Goal: Use online tool/utility: Utilize a website feature to perform a specific function

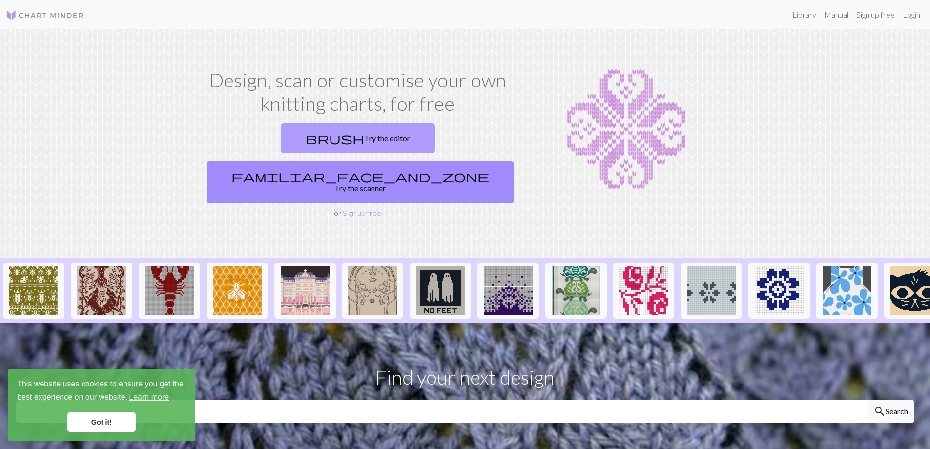
click at [315, 148] on link "brush Try the editor" at bounding box center [358, 138] width 154 height 30
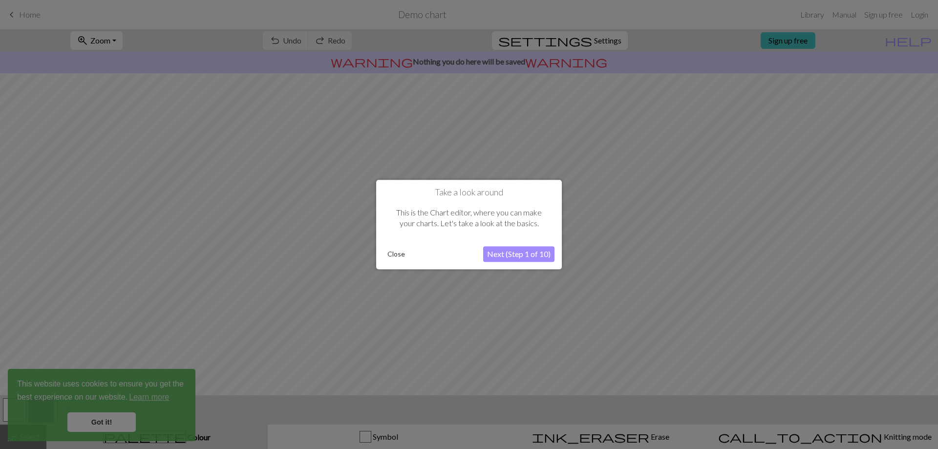
click at [504, 251] on button "Next (Step 1 of 10)" at bounding box center [518, 254] width 71 height 16
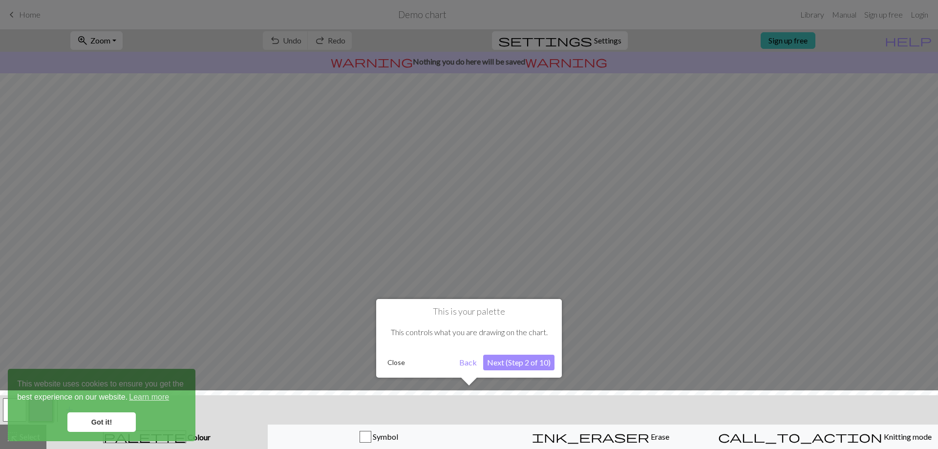
click at [525, 360] on button "Next (Step 2 of 10)" at bounding box center [518, 363] width 71 height 16
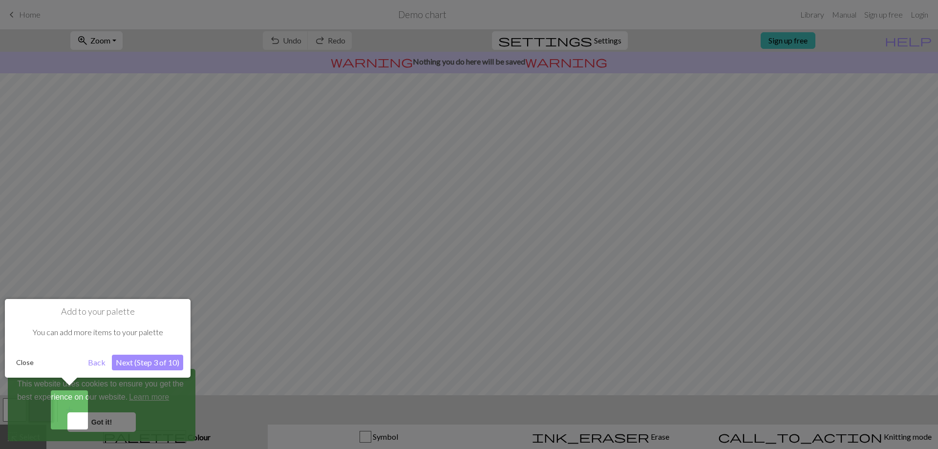
click at [158, 361] on button "Next (Step 3 of 10)" at bounding box center [147, 363] width 71 height 16
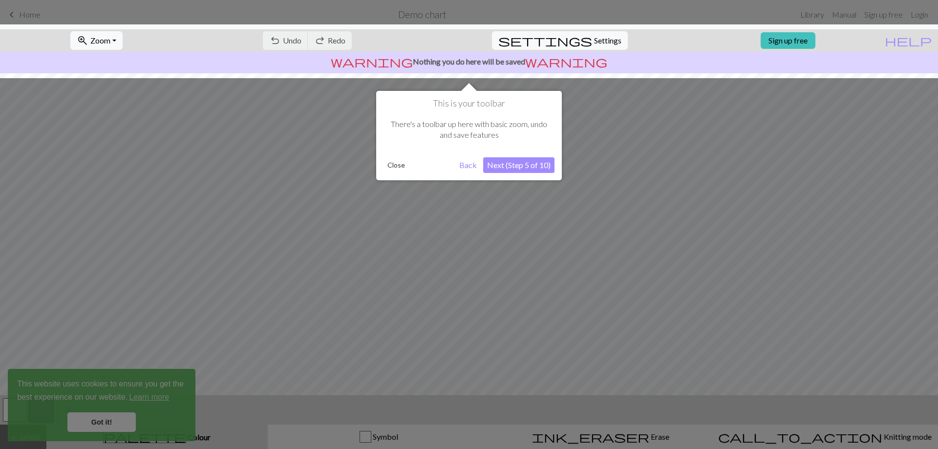
click at [515, 169] on button "Next (Step 5 of 10)" at bounding box center [518, 165] width 71 height 16
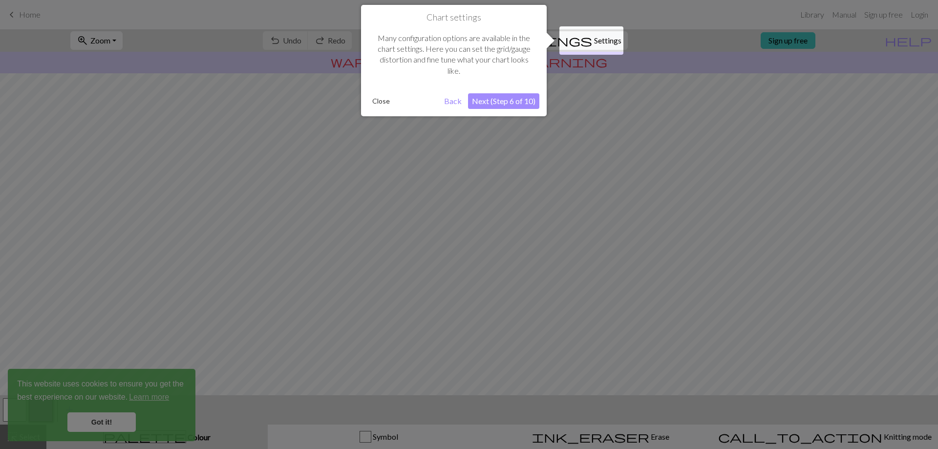
click at [510, 104] on button "Next (Step 6 of 10)" at bounding box center [503, 101] width 71 height 16
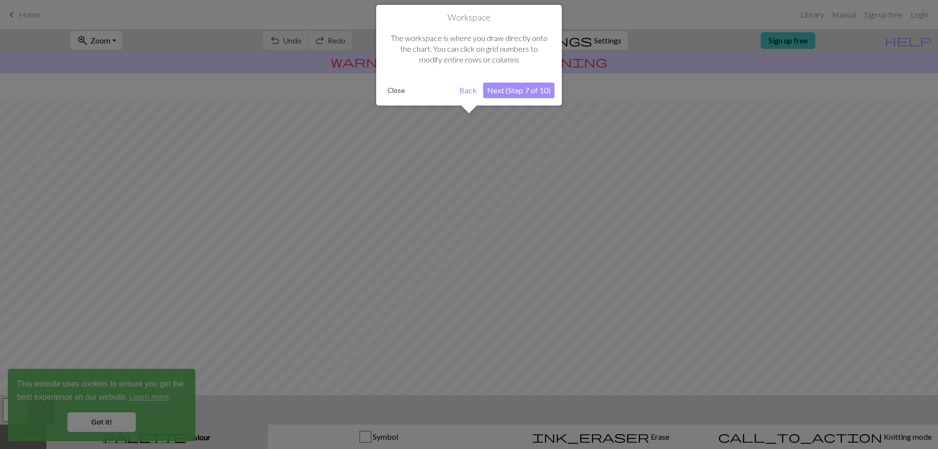
scroll to position [42, 0]
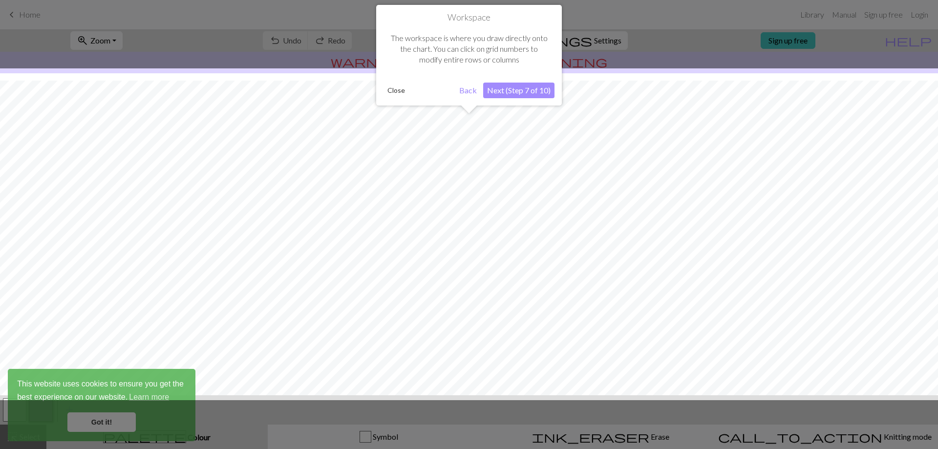
click at [510, 90] on button "Next (Step 7 of 10)" at bounding box center [518, 91] width 71 height 16
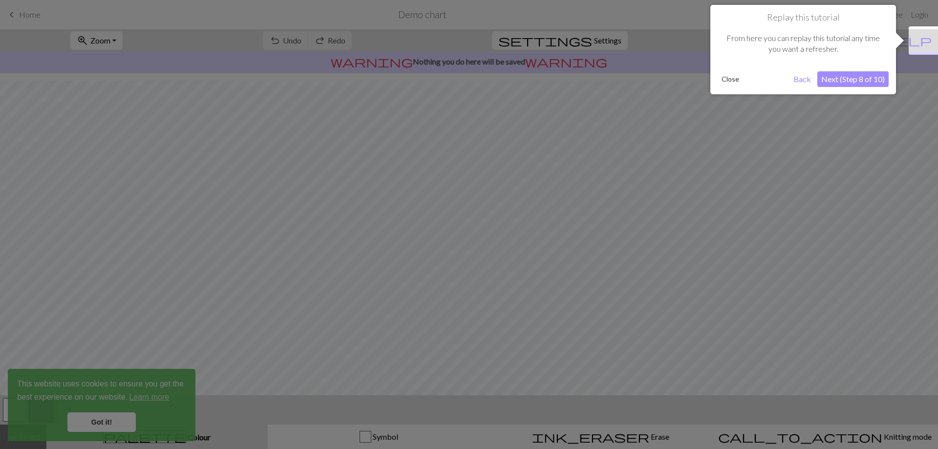
click at [836, 76] on button "Next (Step 8 of 10)" at bounding box center [852, 79] width 71 height 16
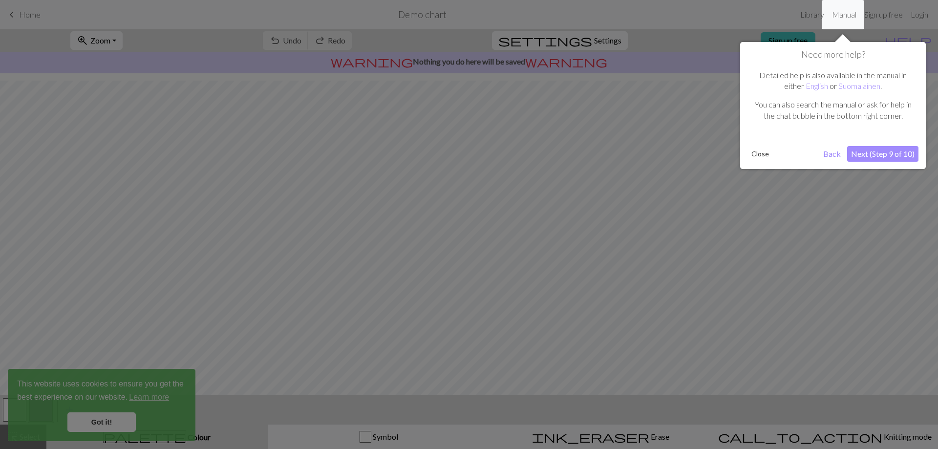
click at [876, 151] on button "Next (Step 9 of 10)" at bounding box center [882, 154] width 71 height 16
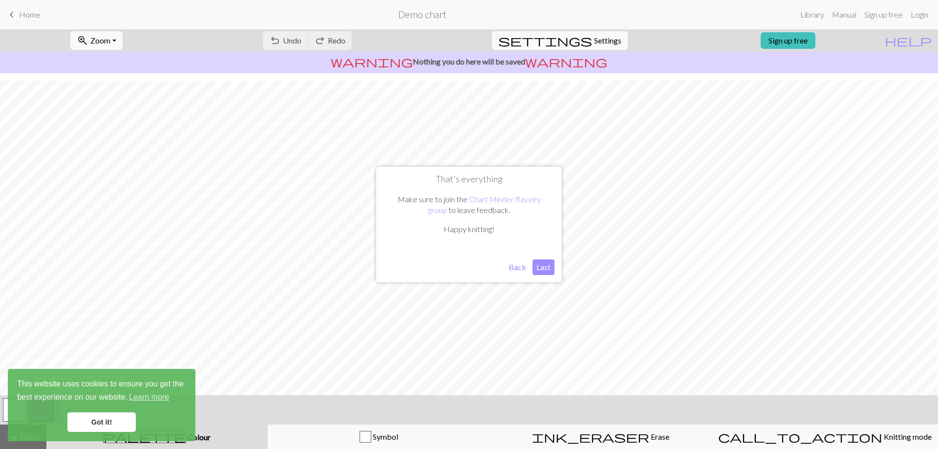
click at [540, 266] on button "Last" at bounding box center [543, 267] width 22 height 16
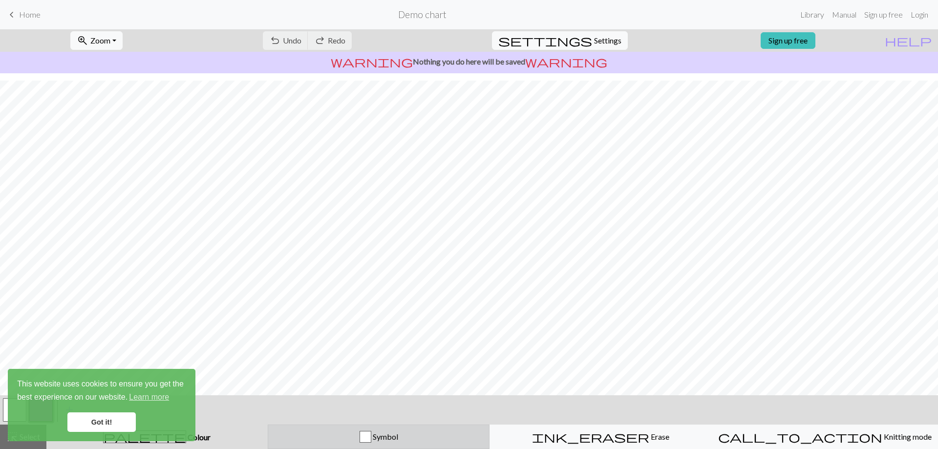
click at [367, 430] on button "Symbol" at bounding box center [379, 436] width 222 height 24
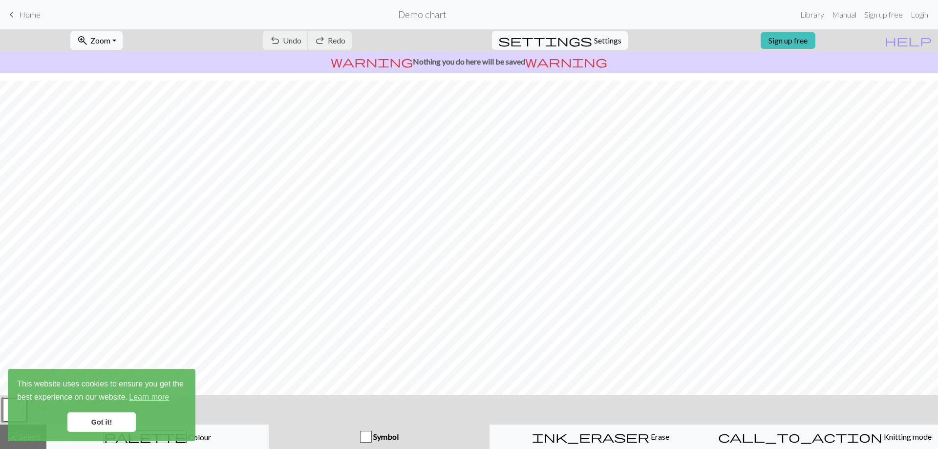
click at [122, 417] on link "Got it!" at bounding box center [101, 422] width 68 height 20
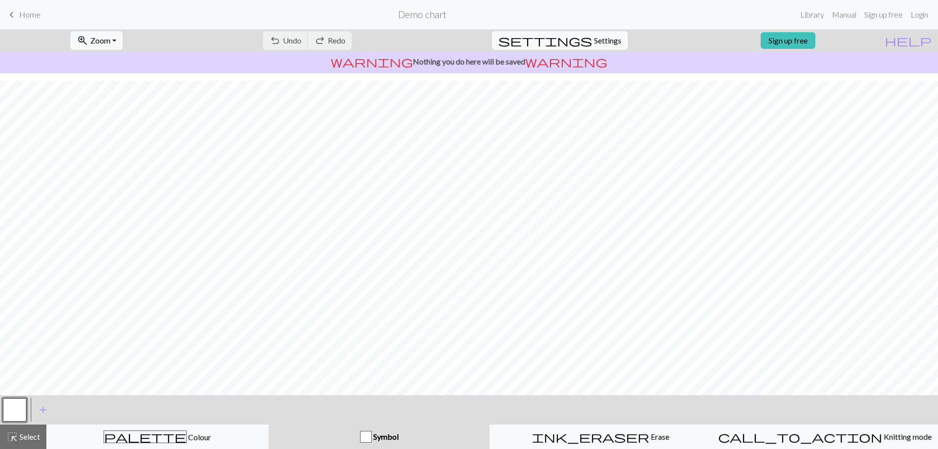
click at [367, 435] on div "button" at bounding box center [366, 437] width 12 height 12
click at [110, 37] on span "Zoom" at bounding box center [100, 40] width 20 height 9
